Goal: Task Accomplishment & Management: Complete application form

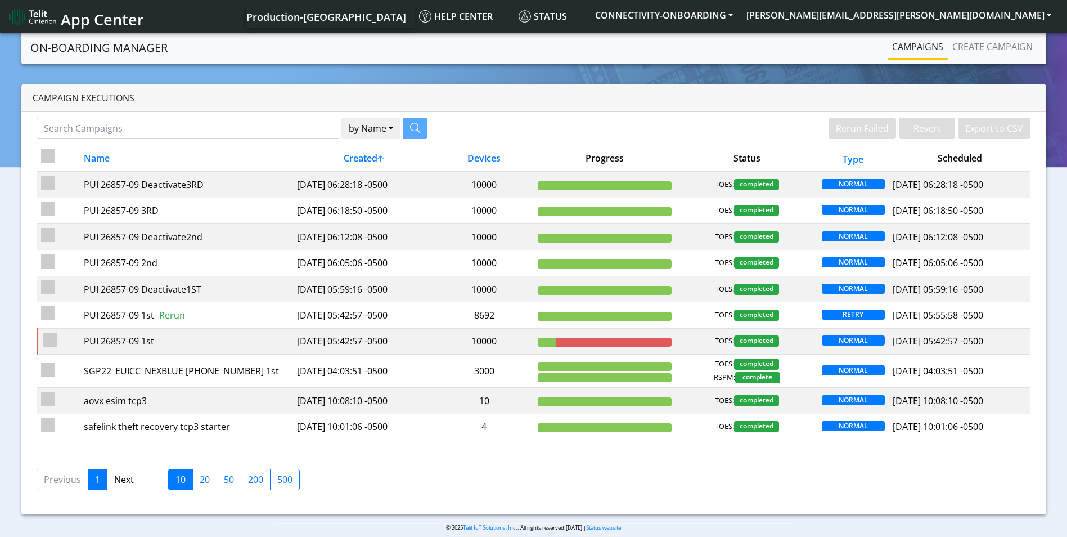
click at [1008, 31] on nav "App Center Production-US Help center Status CONNECTIVITY-ONBOARDING [PERSON_NAM…" at bounding box center [533, 16] width 1067 height 33
click at [1007, 37] on link "Create campaign" at bounding box center [992, 46] width 89 height 22
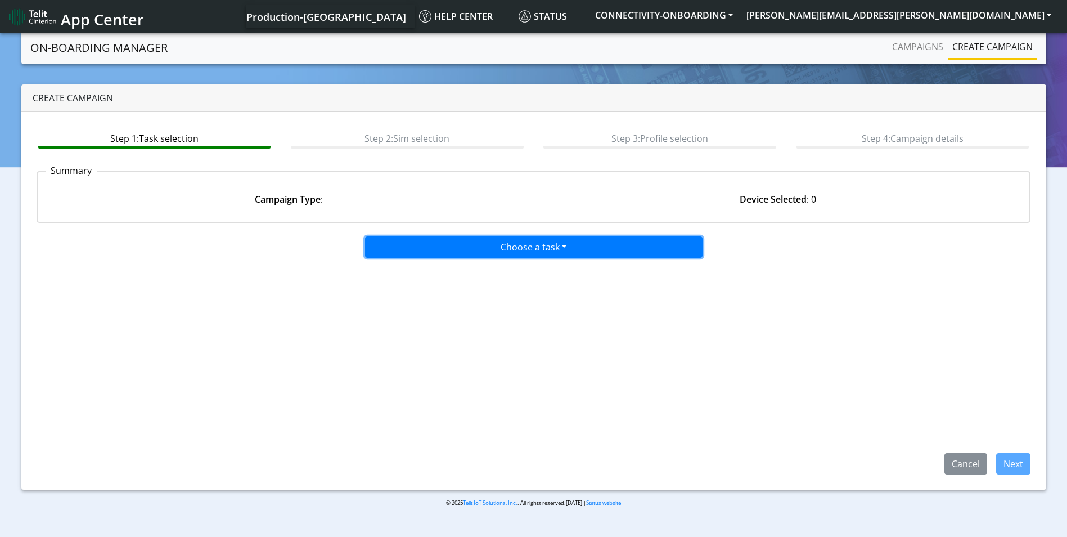
click at [495, 244] on button "Choose a task" at bounding box center [533, 246] width 337 height 21
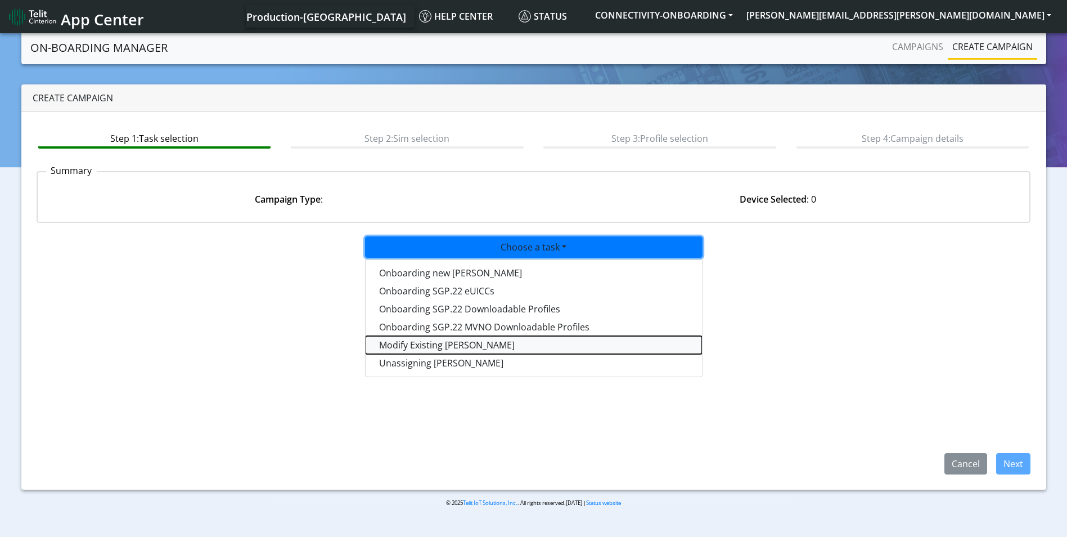
click at [426, 343] on taskiotp-dropdown "Modify Existing [PERSON_NAME]" at bounding box center [534, 345] width 336 height 18
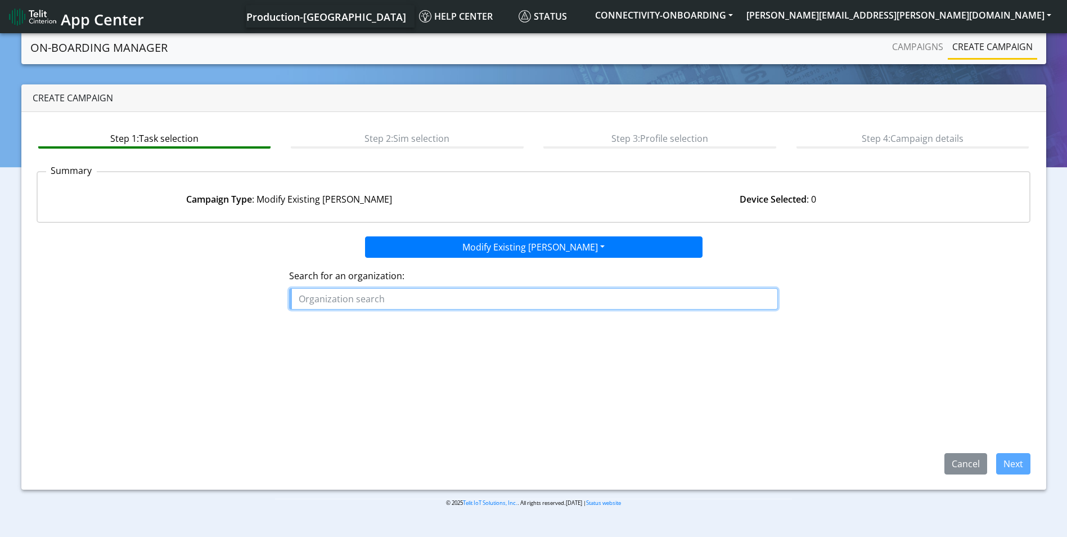
click at [416, 291] on input "text" at bounding box center [533, 298] width 489 height 21
click at [353, 341] on ngb-highlight "VIV AQUANT" at bounding box center [328, 342] width 51 height 12
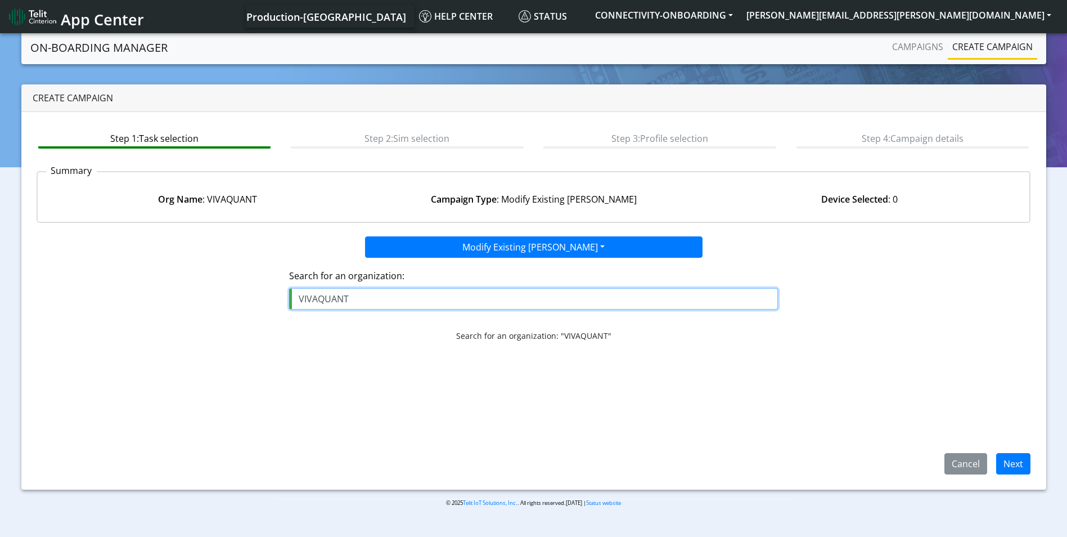
type input "VIVAQUANT"
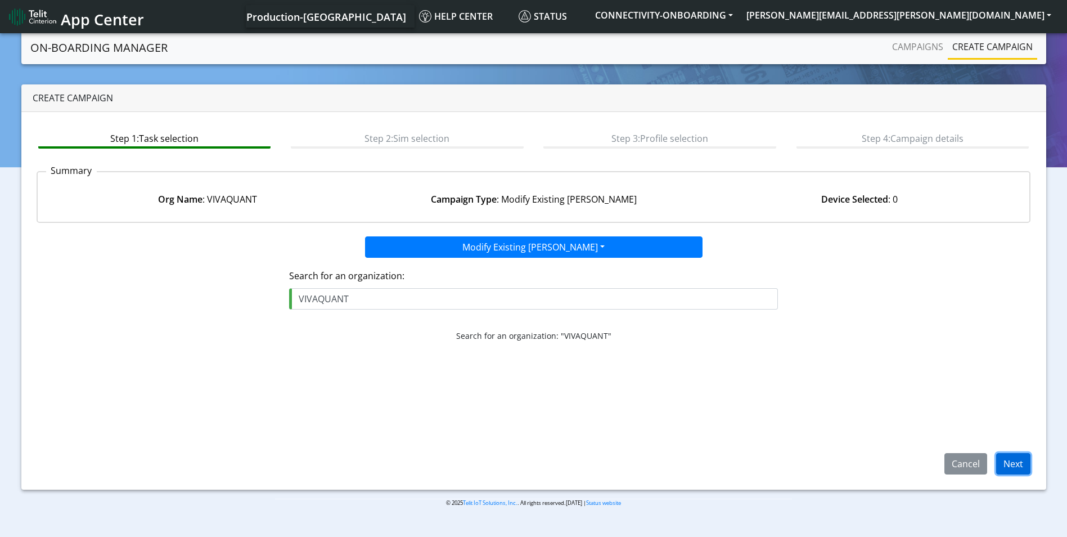
click at [1010, 461] on button "Next" at bounding box center [1013, 463] width 34 height 21
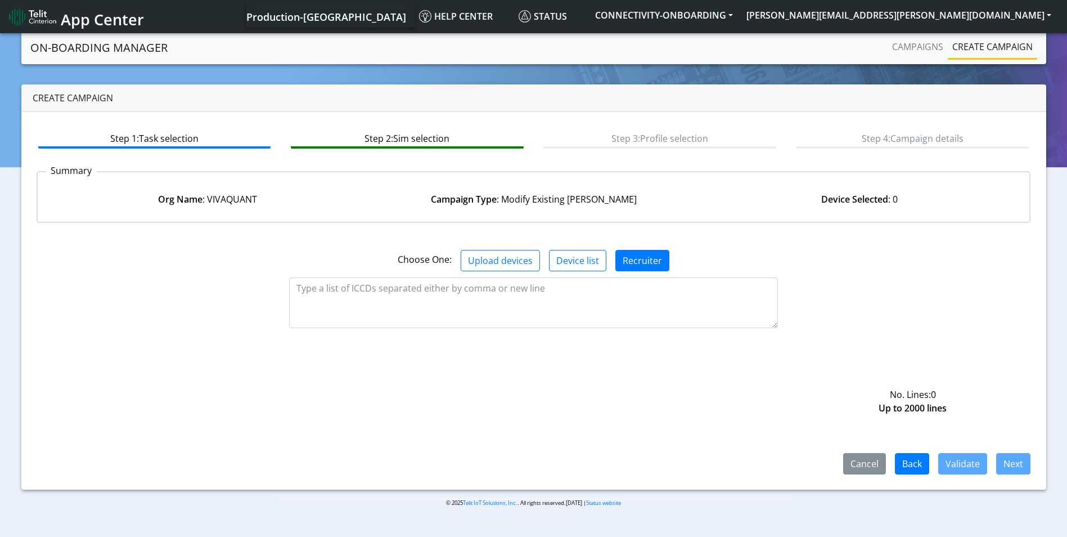
click at [9, 57] on section "On-Boarding Manager Campaigns Create campaign Create campaign Step 1: Task sele…" at bounding box center [533, 277] width 1067 height 493
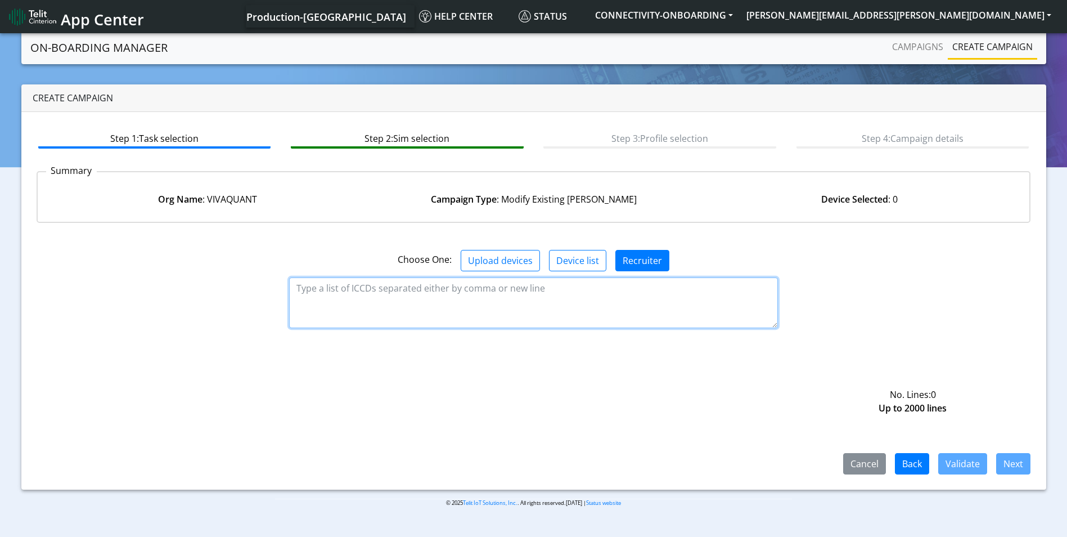
click at [434, 325] on textarea at bounding box center [533, 302] width 489 height 51
paste textarea "89358151000025891774 89358151000025891782 89358151000025891790 8935815100002589…"
type textarea "89358151000025891774 89358151000025891782 89358151000025891790 8935815100002589…"
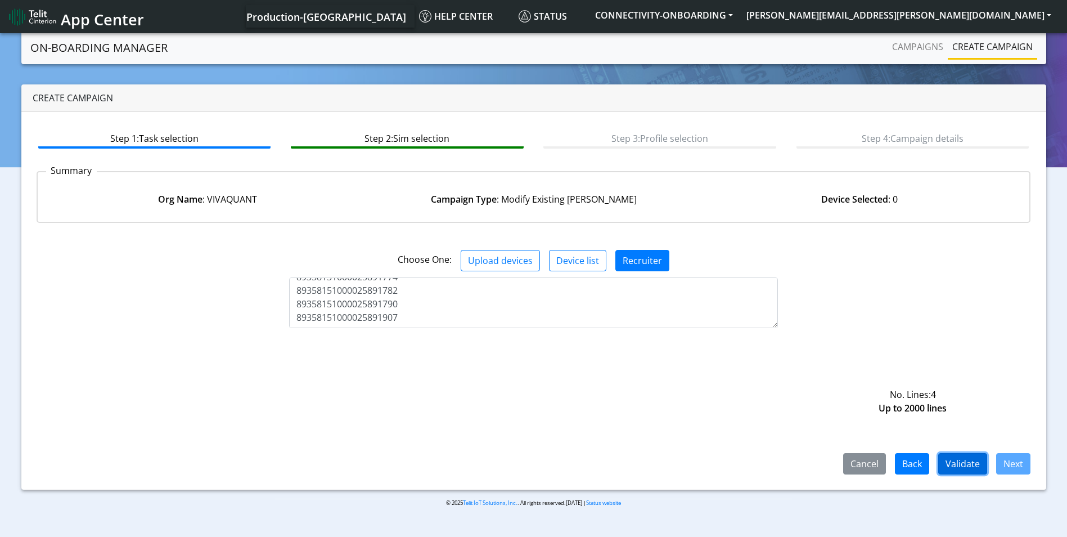
click at [967, 472] on button "Validate" at bounding box center [962, 463] width 49 height 21
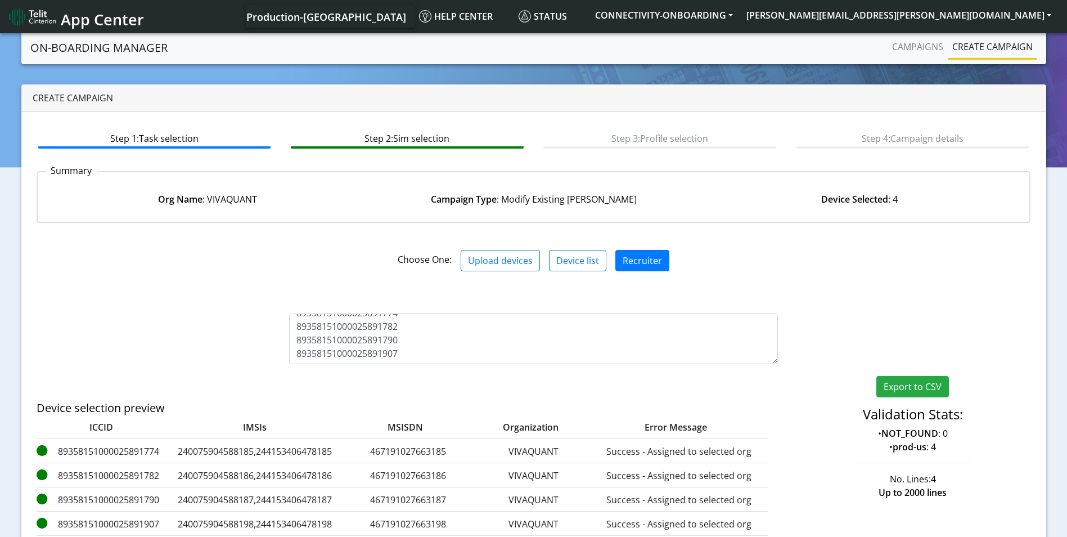
scroll to position [94, 0]
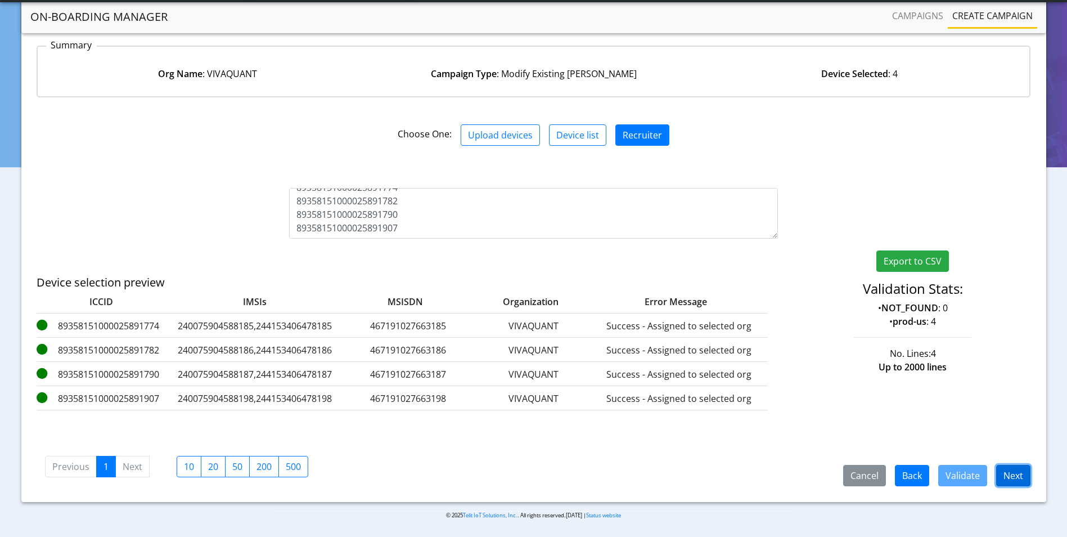
click at [1001, 479] on button "Next" at bounding box center [1013, 475] width 34 height 21
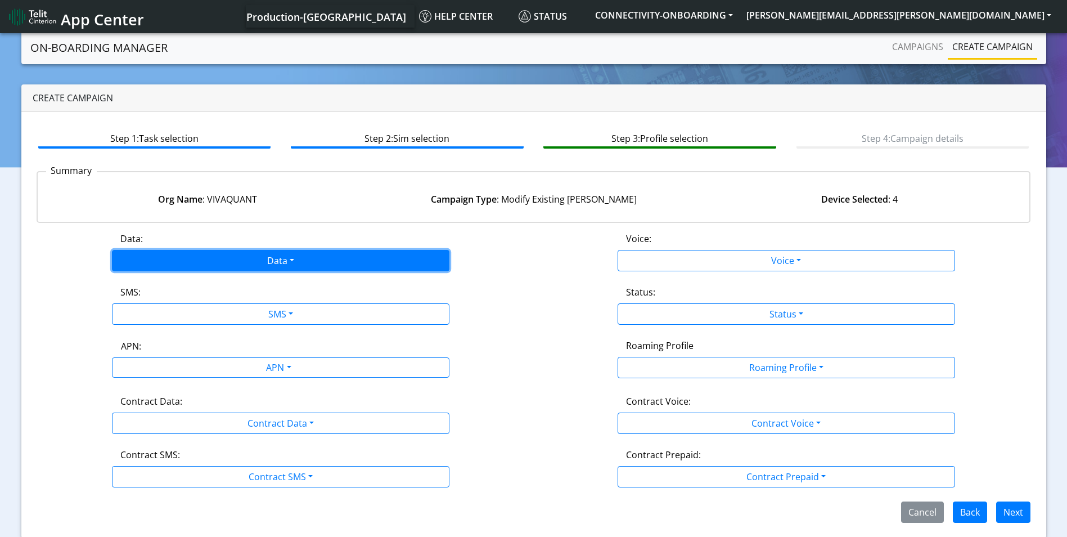
click at [308, 265] on button "Data" at bounding box center [280, 260] width 337 height 21
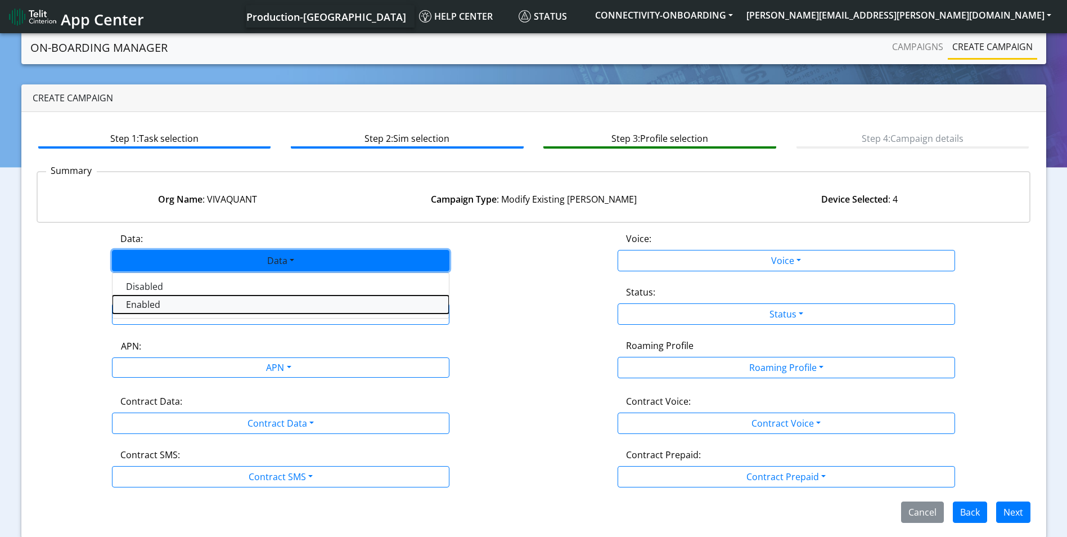
click at [227, 304] on button "Enabled" at bounding box center [280, 304] width 336 height 18
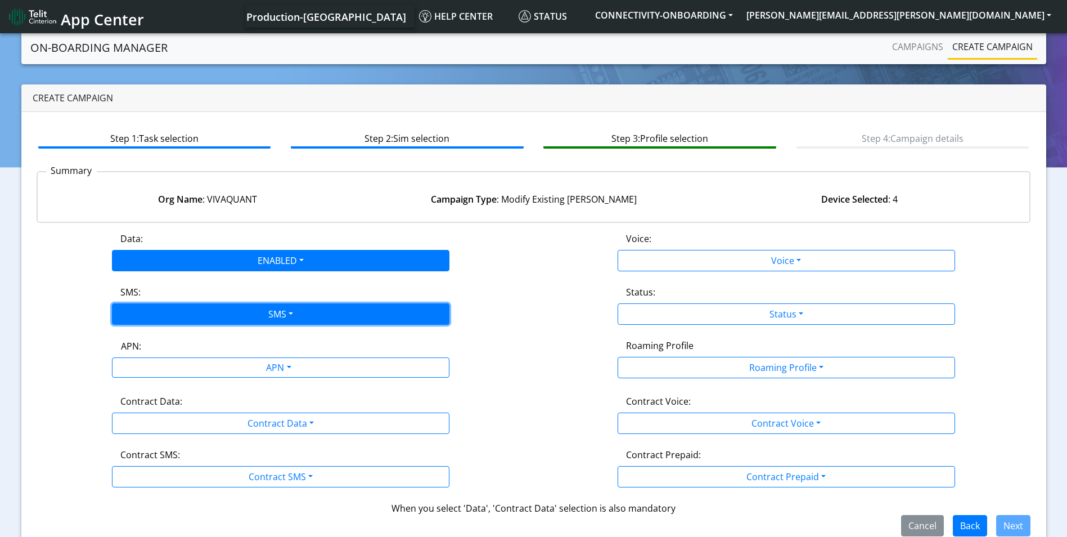
click at [226, 318] on button "SMS" at bounding box center [280, 313] width 337 height 21
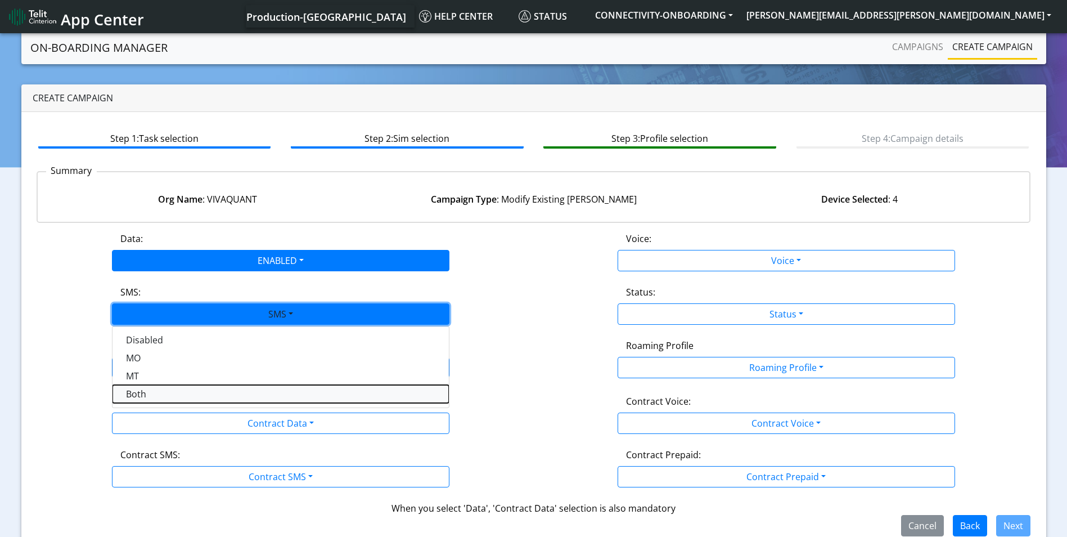
click at [186, 393] on button "Both" at bounding box center [280, 394] width 336 height 18
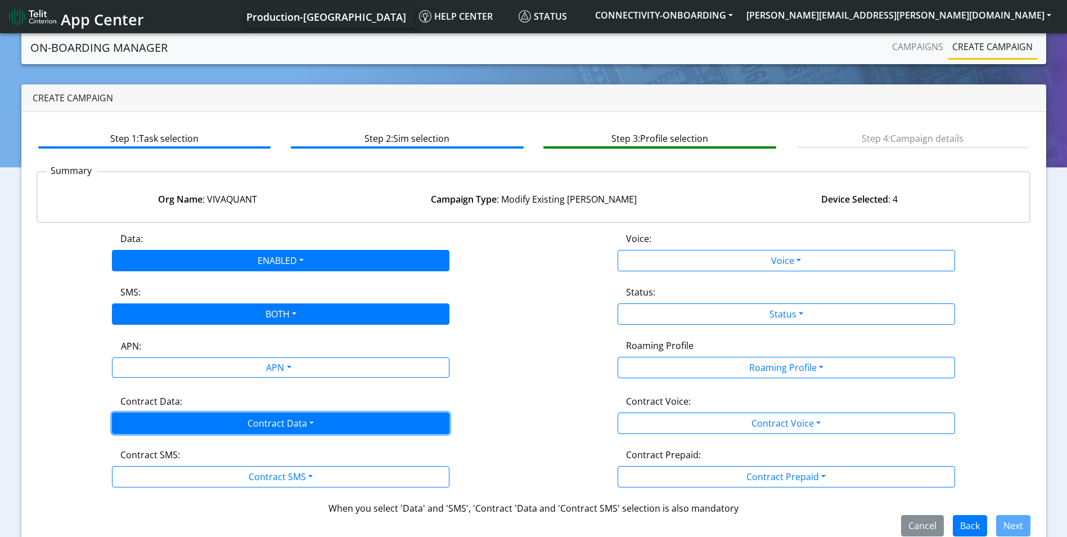
click at [214, 426] on button "Contract Data" at bounding box center [280, 422] width 337 height 21
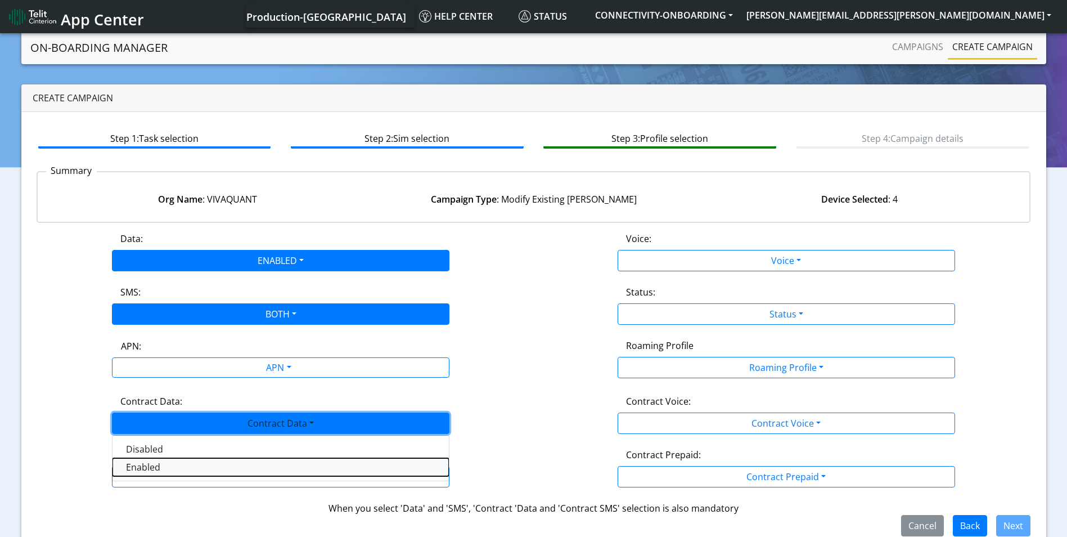
click at [170, 469] on Dataenabled-dropdown "Enabled" at bounding box center [280, 467] width 336 height 18
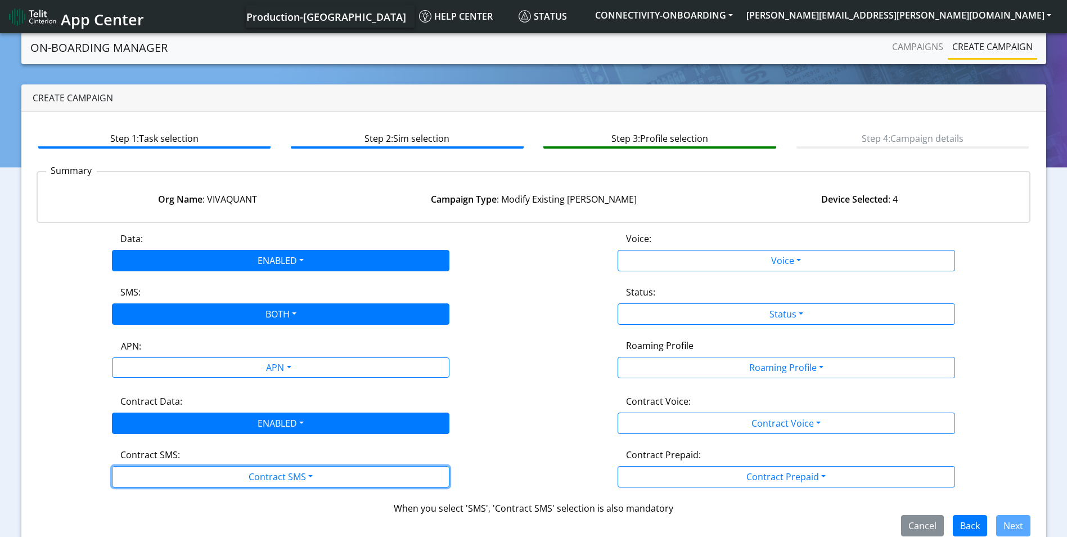
click at [170, 469] on button "Contract SMS" at bounding box center [280, 476] width 337 height 21
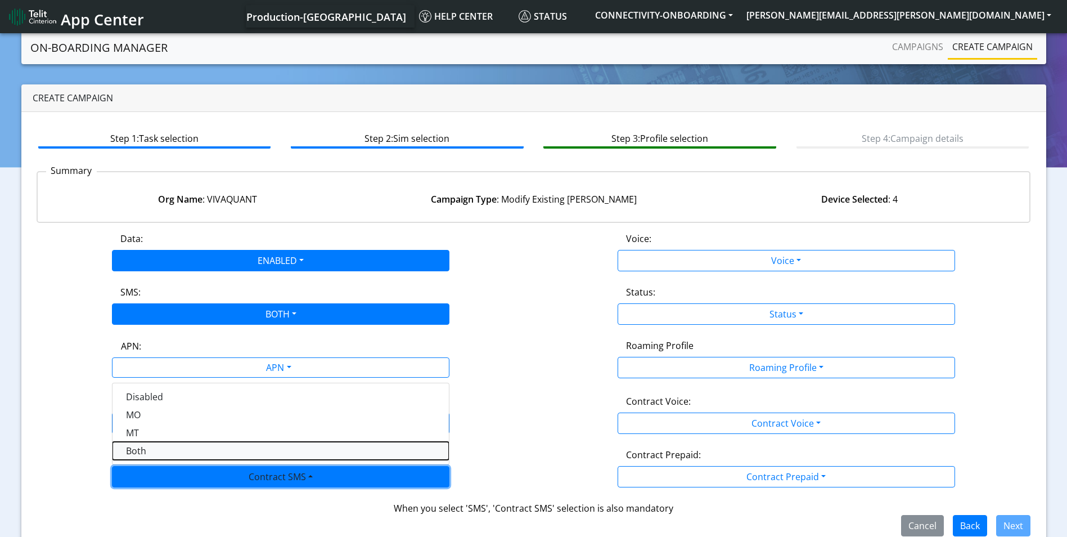
click at [150, 444] on SMSboth-dropdown "Both" at bounding box center [280, 451] width 336 height 18
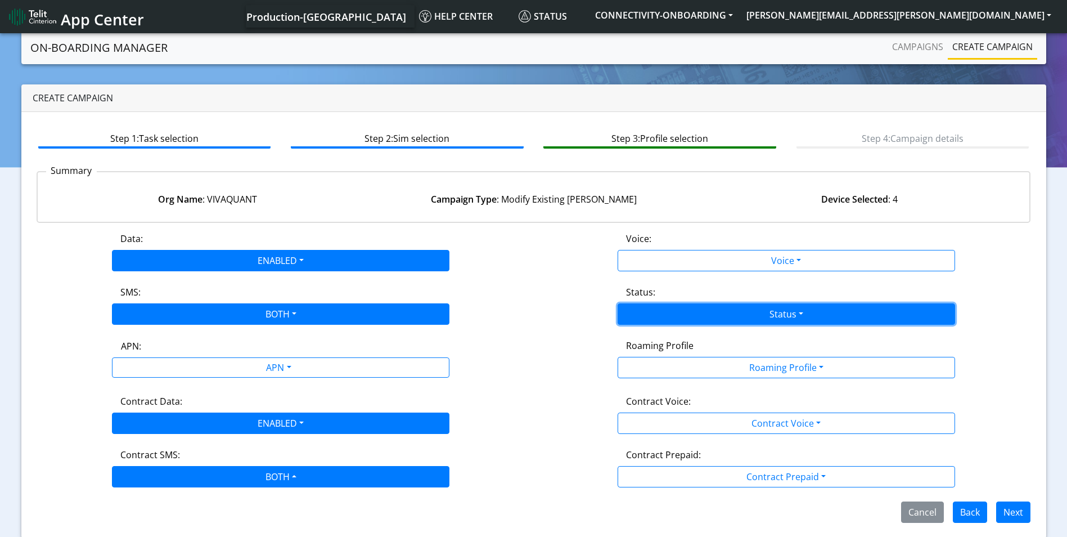
click at [720, 303] on button "Status" at bounding box center [786, 313] width 337 height 21
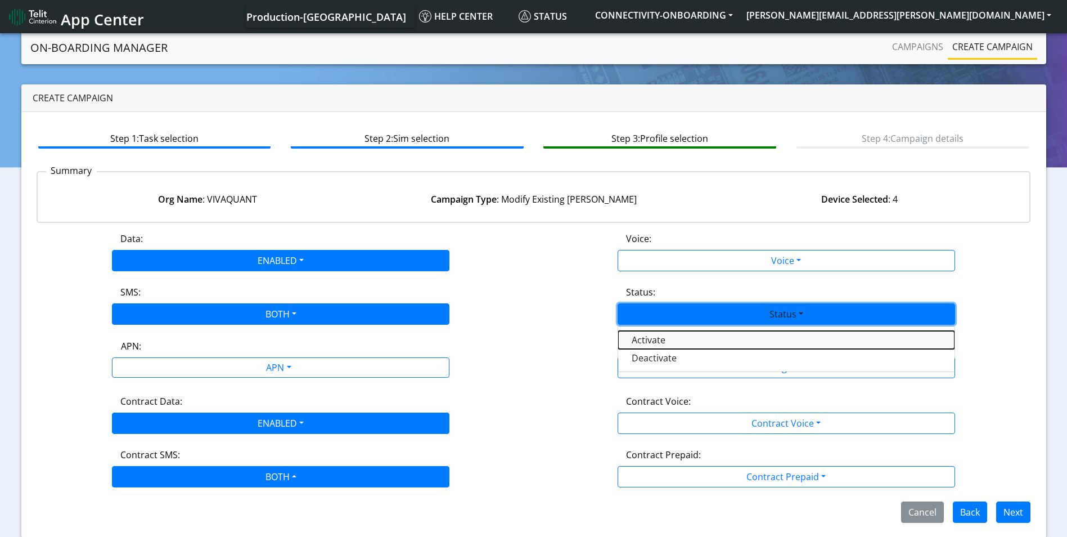
click at [697, 337] on button "Activate" at bounding box center [786, 340] width 336 height 18
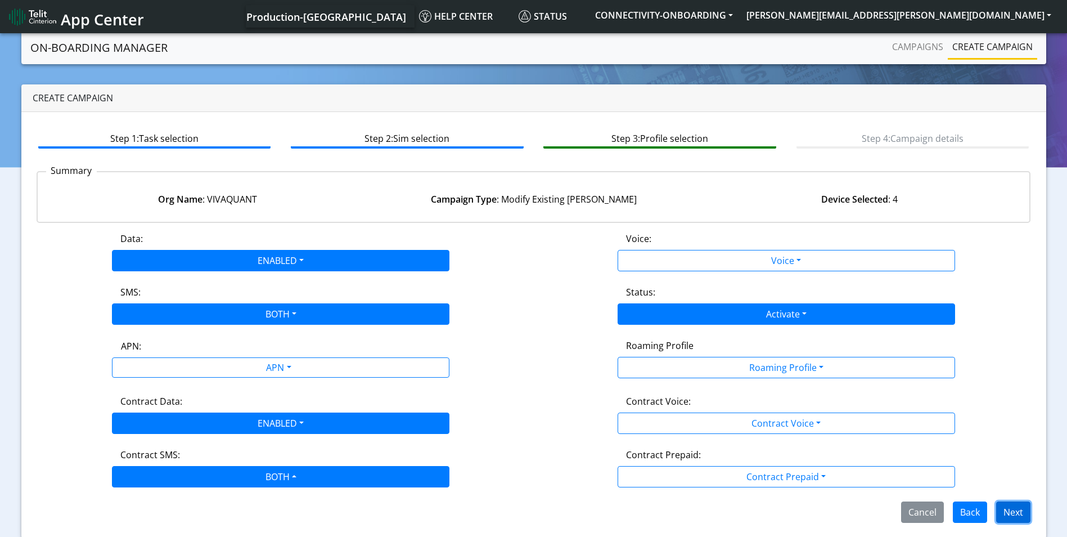
click at [1020, 515] on button "Next" at bounding box center [1013, 511] width 34 height 21
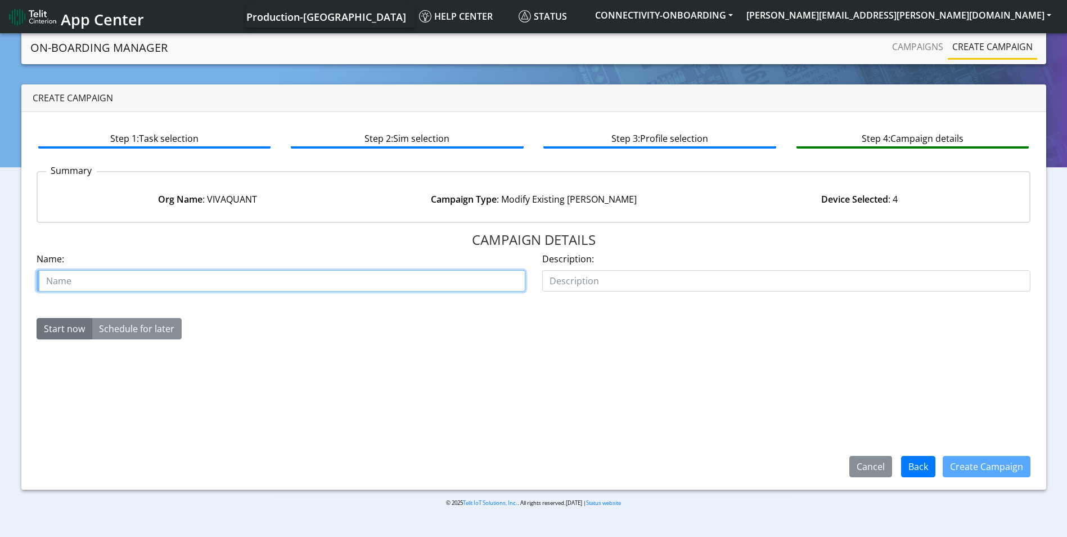
click at [262, 282] on input "text" at bounding box center [281, 280] width 489 height 21
type input "vivaquant starter kit case 00645333"
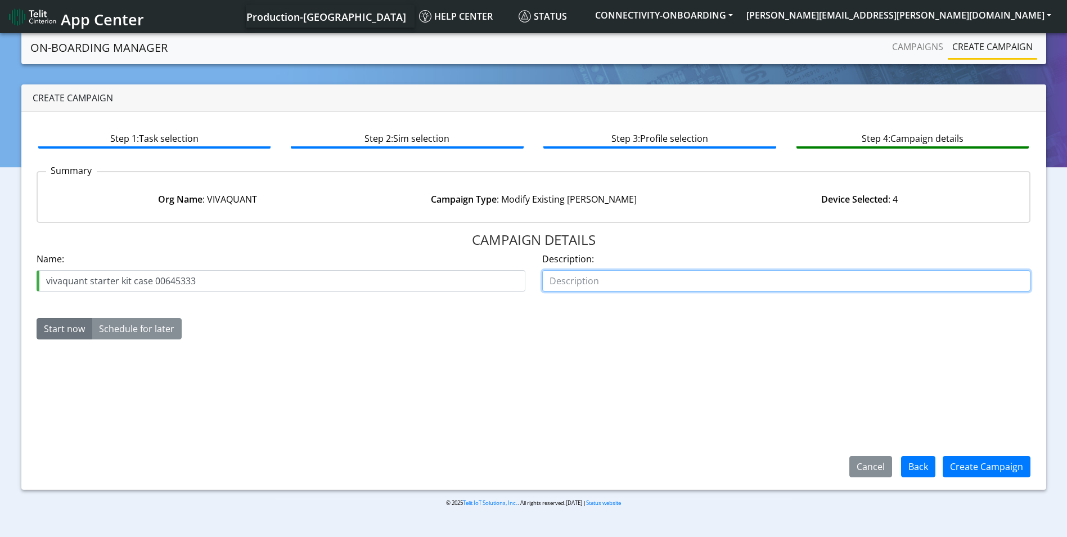
click at [564, 277] on input "text" at bounding box center [786, 280] width 489 height 21
type input "starter kit activate"
click at [980, 454] on div "Create Campaign" at bounding box center [986, 466] width 102 height 29
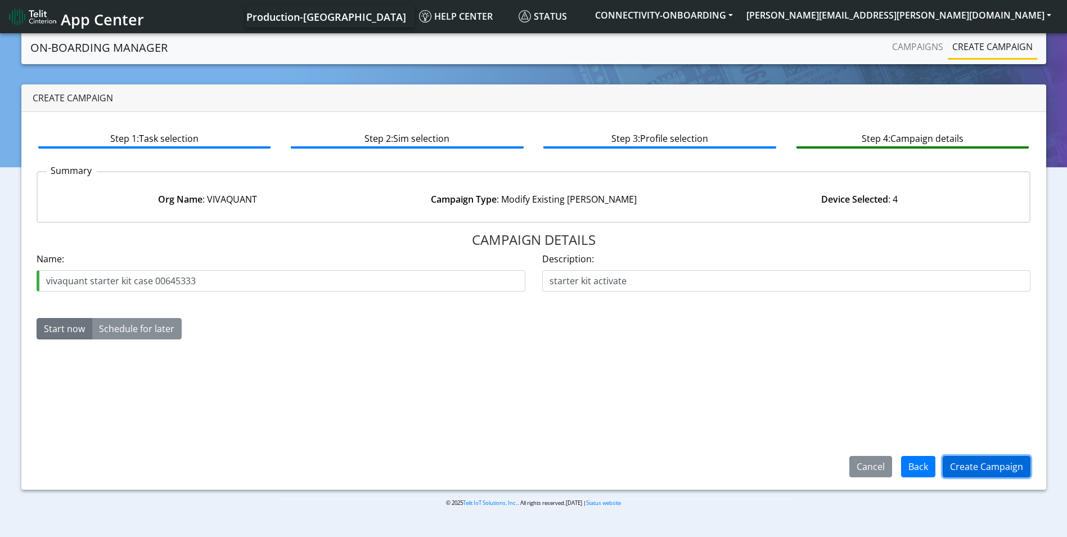
click at [964, 462] on button "Create Campaign" at bounding box center [987, 466] width 88 height 21
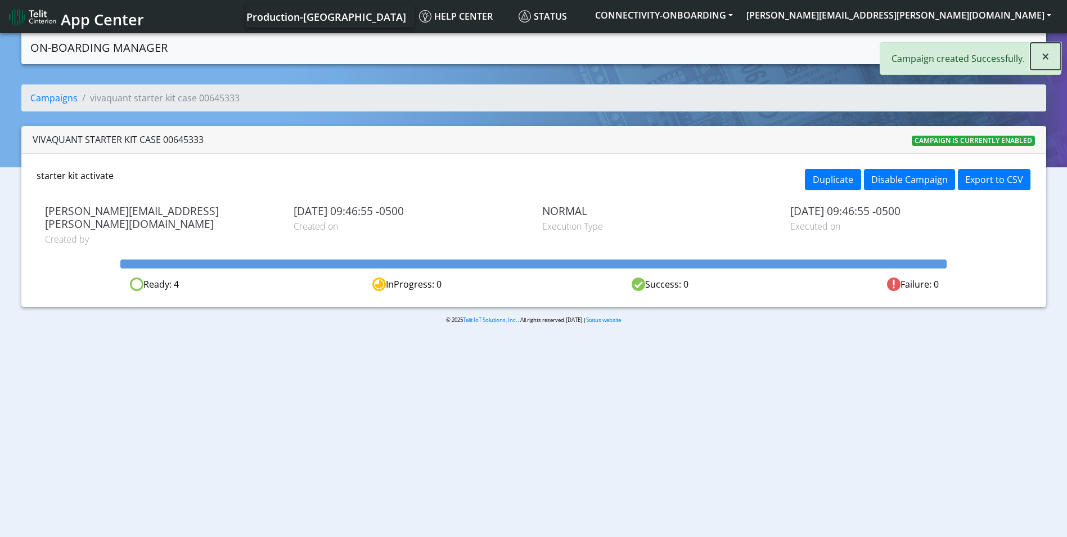
click at [1046, 58] on span "×" at bounding box center [1046, 56] width 8 height 19
click at [920, 53] on link "Campaigns" at bounding box center [918, 46] width 60 height 22
